Goal: Information Seeking & Learning: Learn about a topic

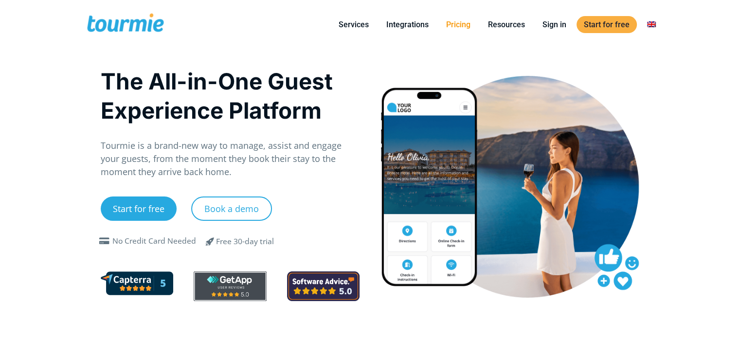
click at [457, 23] on link "Pricing" at bounding box center [458, 24] width 39 height 12
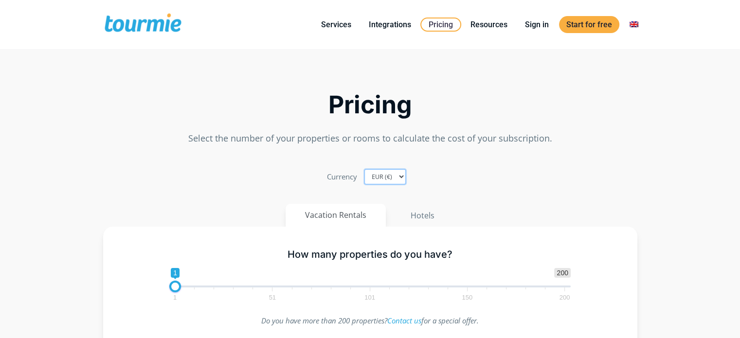
click at [383, 174] on select "EUR (€) USD ($) GBP (£)" at bounding box center [384, 176] width 41 height 15
select select "USD"
click at [364, 169] on select "EUR (€) USD ($) GBP (£)" at bounding box center [384, 176] width 41 height 15
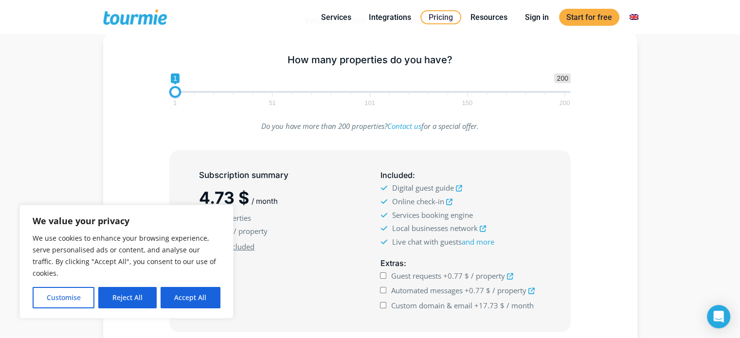
scroll to position [147, 0]
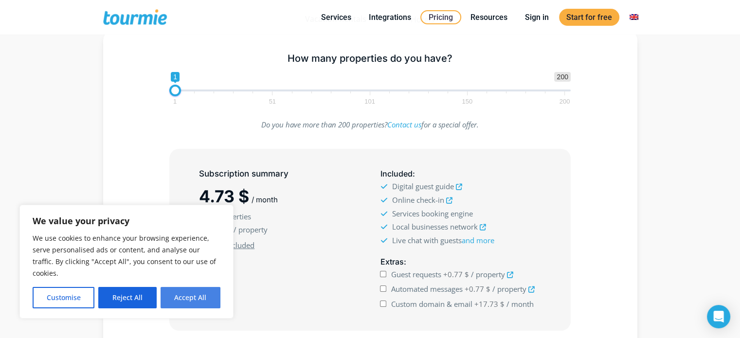
click at [185, 301] on button "Accept All" at bounding box center [191, 297] width 60 height 21
checkbox input "true"
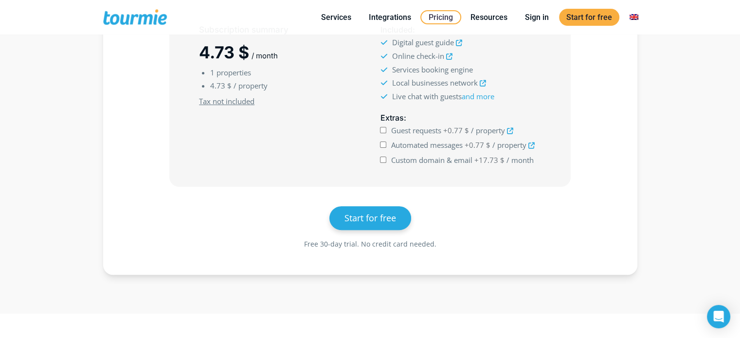
scroll to position [295, 0]
